Goal: Transaction & Acquisition: Purchase product/service

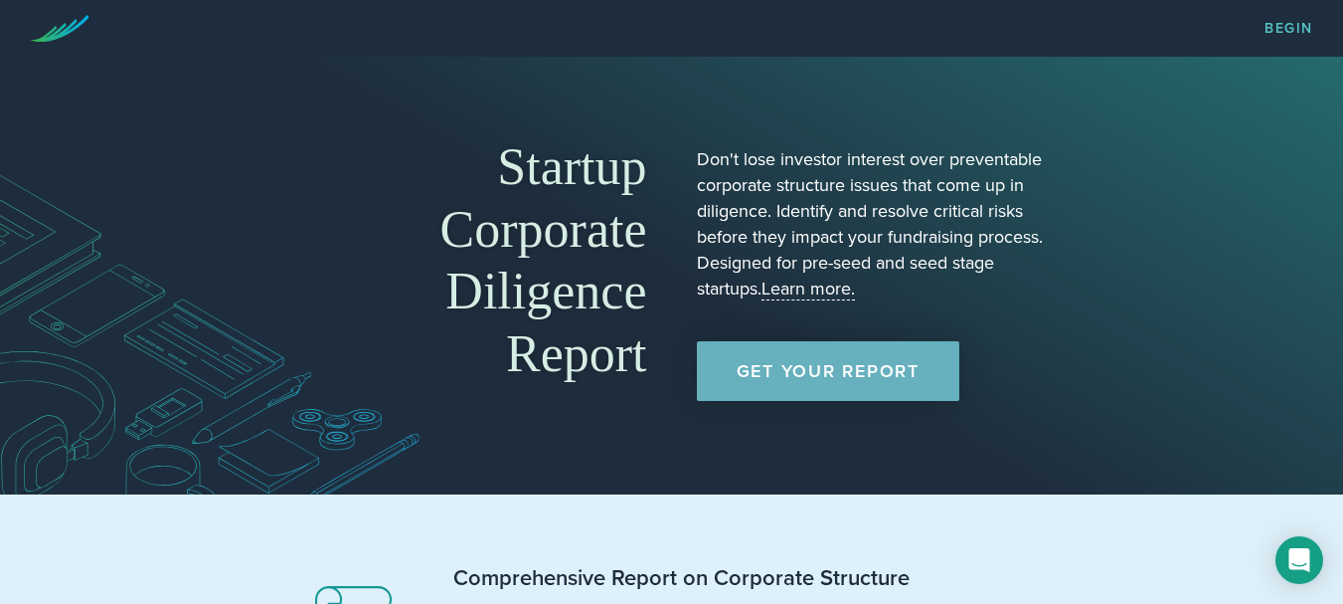
click at [842, 381] on link "Get Your Report" at bounding box center [828, 371] width 263 height 60
